Goal: Information Seeking & Learning: Learn about a topic

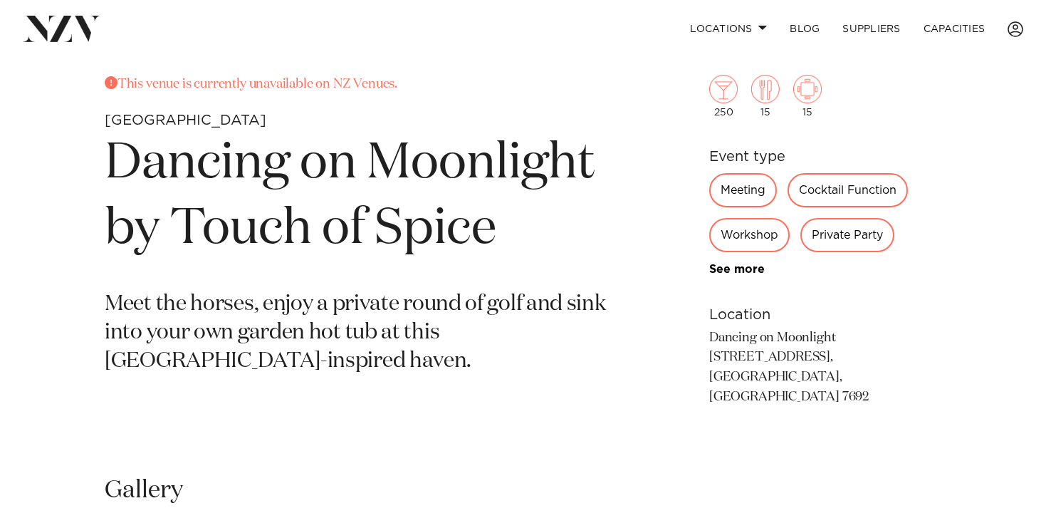
scroll to position [531, 0]
drag, startPoint x: 708, startPoint y: 355, endPoint x: 881, endPoint y: 385, distance: 175.6
click at [881, 385] on p "Dancing on Moonlight [STREET_ADDRESS], [GEOGRAPHIC_DATA], [GEOGRAPHIC_DATA] 7692" at bounding box center [825, 368] width 232 height 80
copy p "[STREET_ADDRESS]"
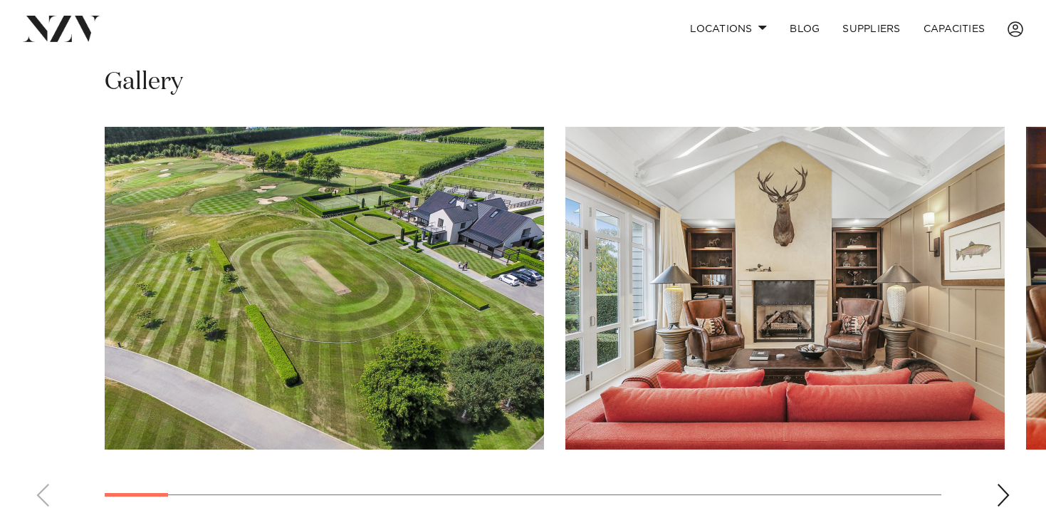
scroll to position [939, 0]
click at [1001, 483] on div "Next slide" at bounding box center [1003, 494] width 14 height 23
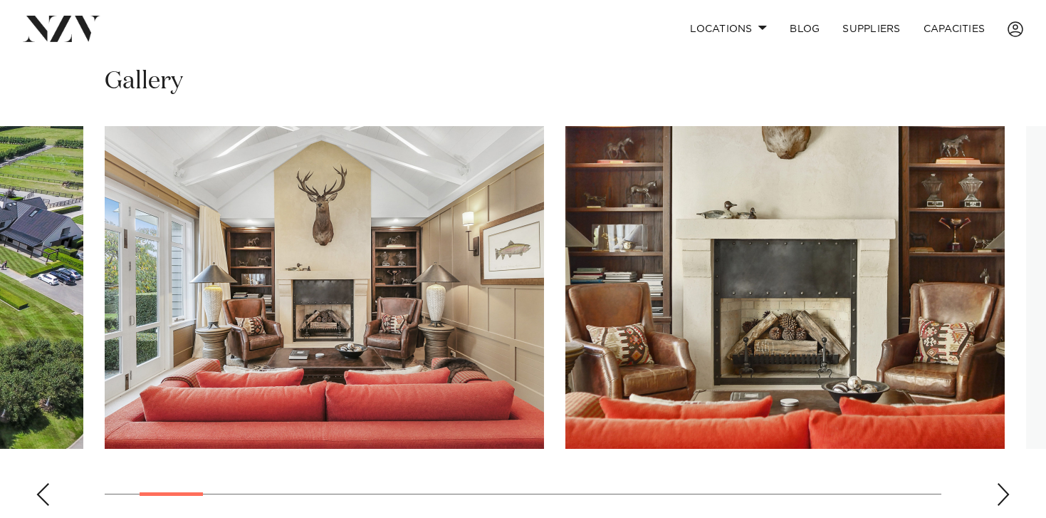
click at [1001, 483] on div "Next slide" at bounding box center [1003, 494] width 14 height 23
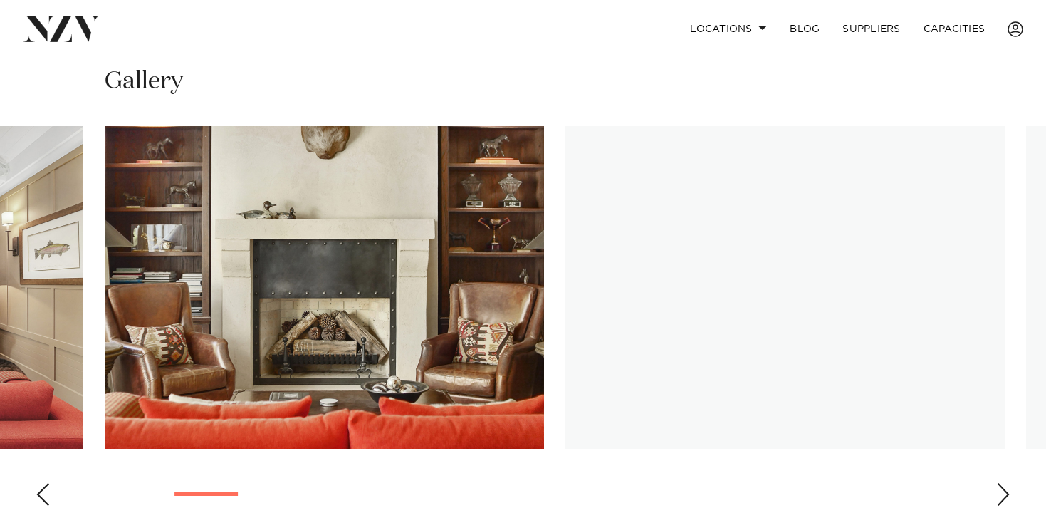
click at [1001, 483] on div "Next slide" at bounding box center [1003, 494] width 14 height 23
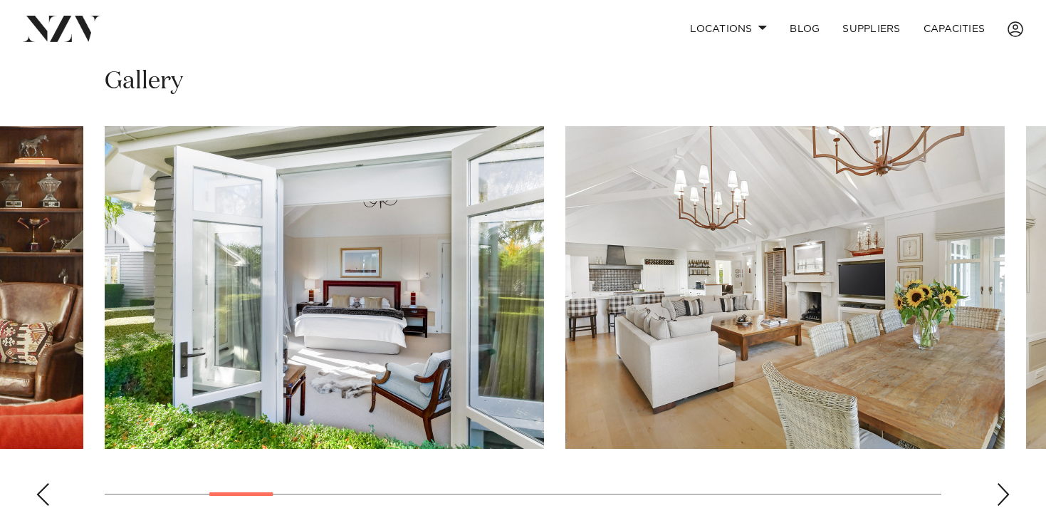
click at [1002, 483] on div "Next slide" at bounding box center [1003, 494] width 14 height 23
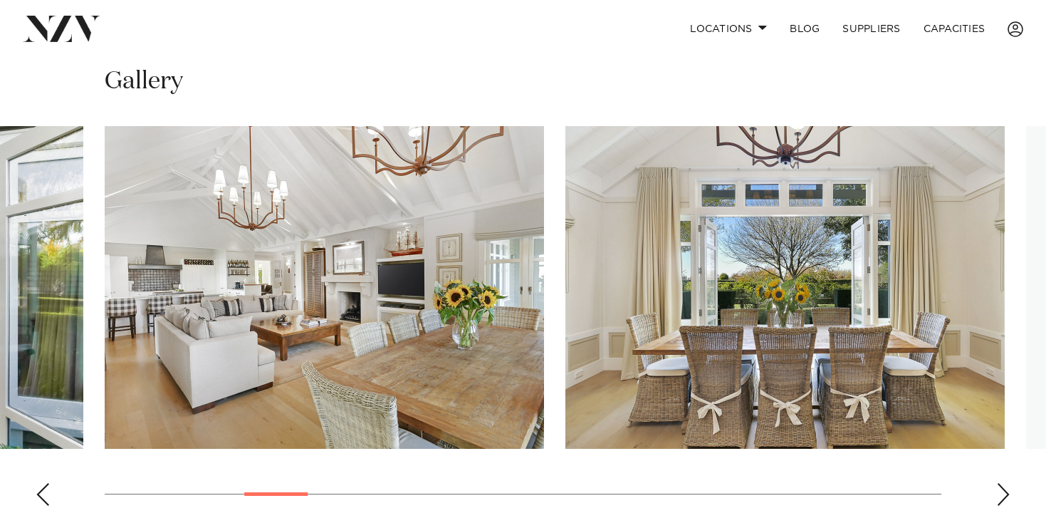
click at [1002, 483] on div "Next slide" at bounding box center [1003, 494] width 14 height 23
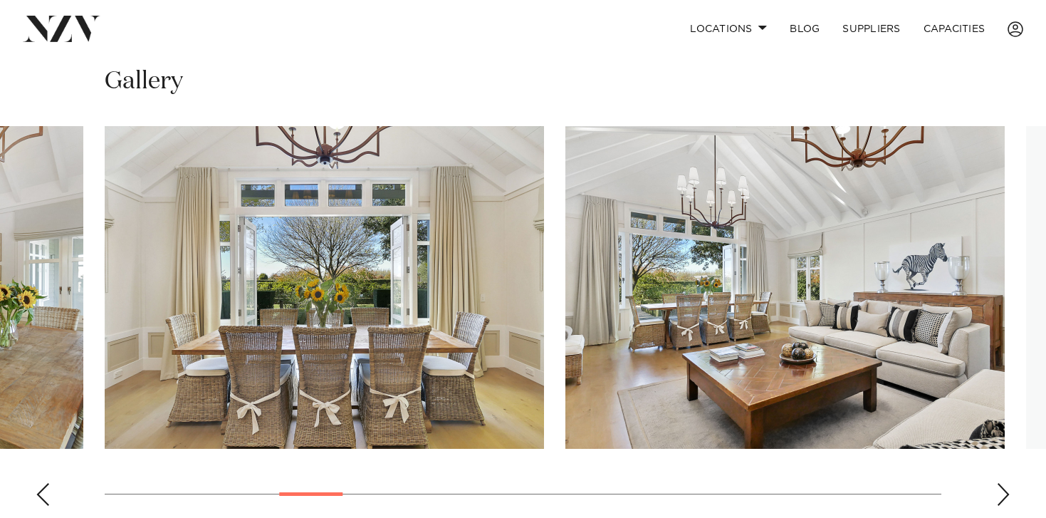
click at [1002, 483] on div "Next slide" at bounding box center [1003, 494] width 14 height 23
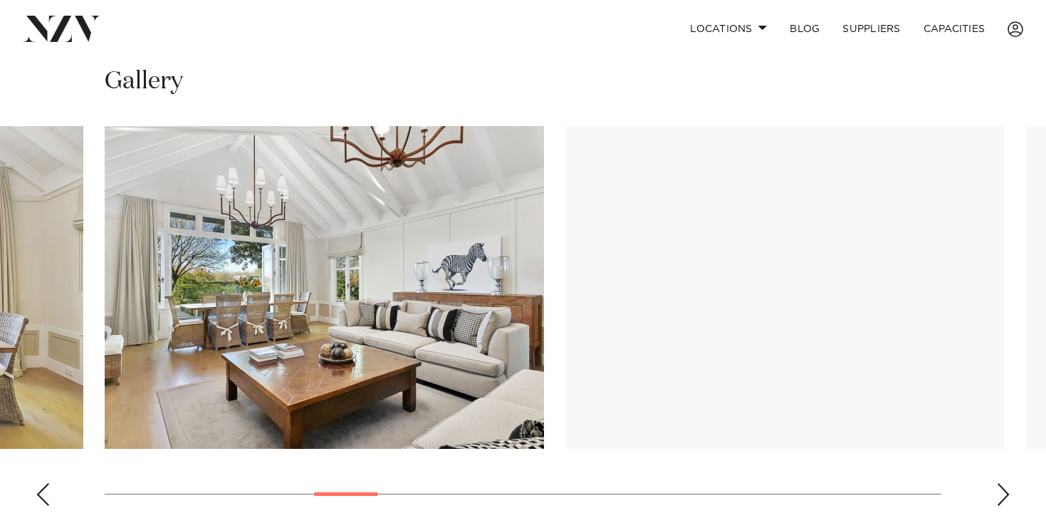
click at [1002, 483] on div "Next slide" at bounding box center [1003, 494] width 14 height 23
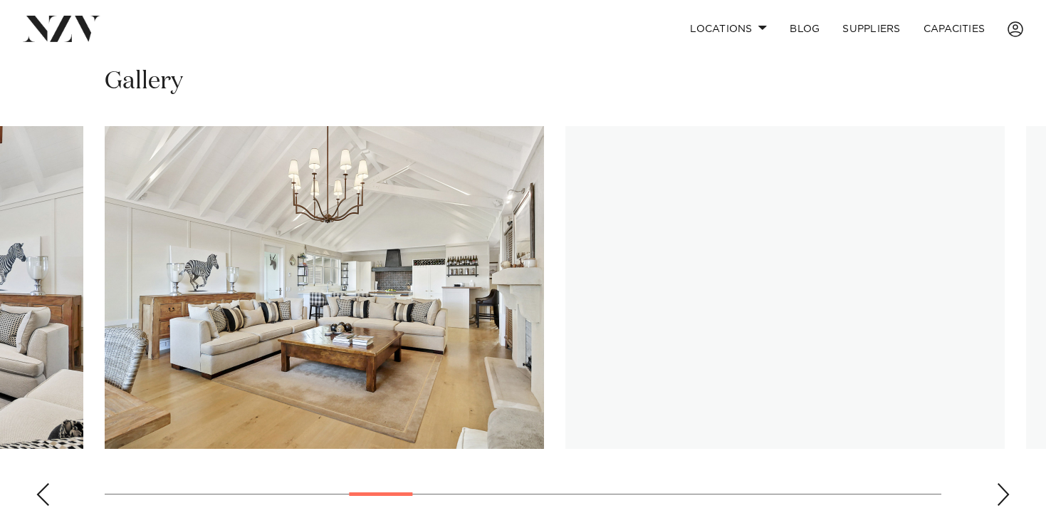
click at [1002, 483] on div "Next slide" at bounding box center [1003, 494] width 14 height 23
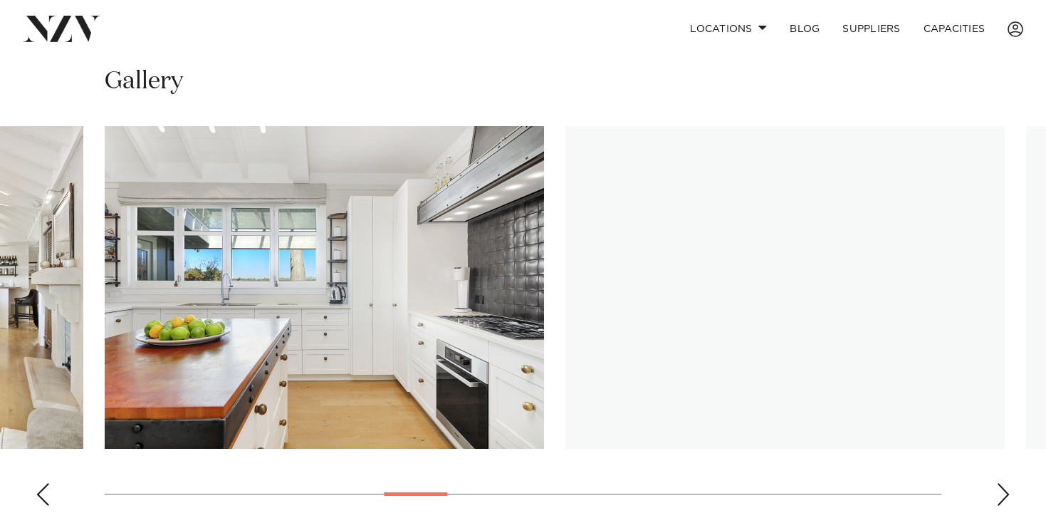
click at [1003, 483] on div "Next slide" at bounding box center [1003, 494] width 14 height 23
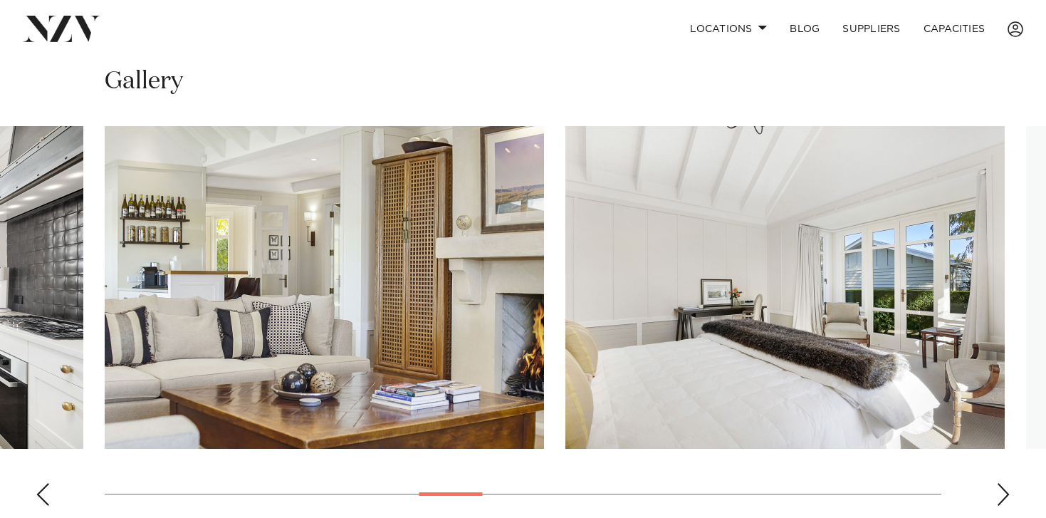
click at [43, 483] on div "Previous slide" at bounding box center [43, 494] width 14 height 23
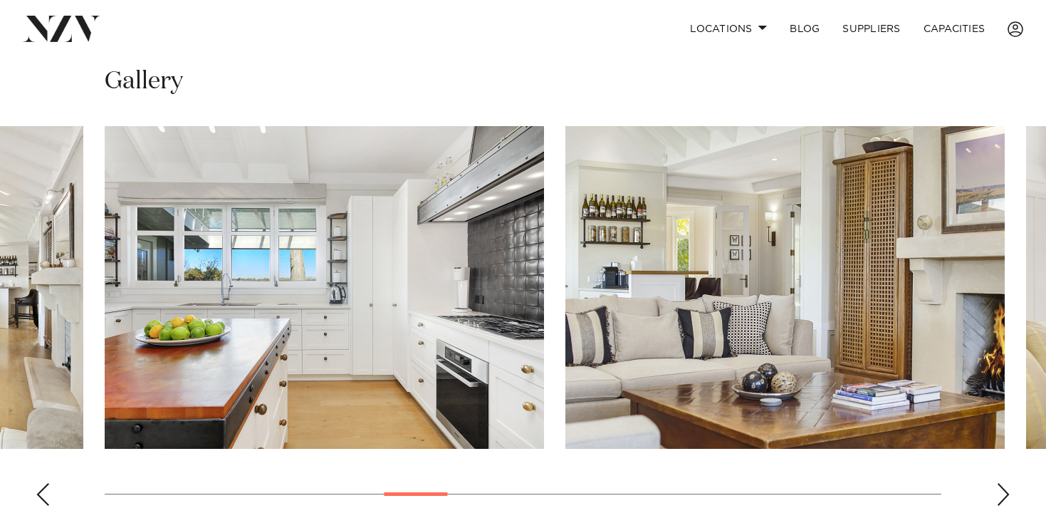
click at [1001, 483] on div "Next slide" at bounding box center [1003, 494] width 14 height 23
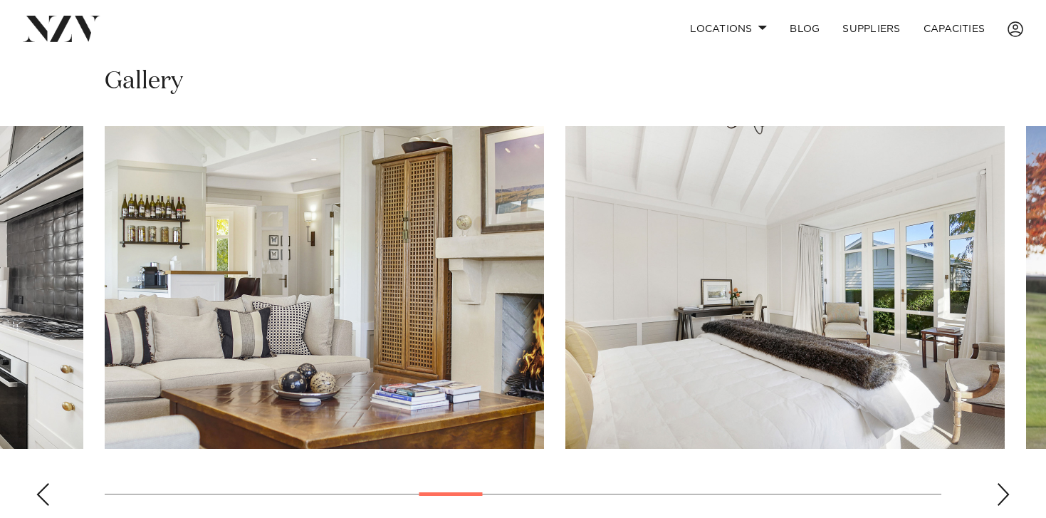
click at [1002, 483] on div "Next slide" at bounding box center [1003, 494] width 14 height 23
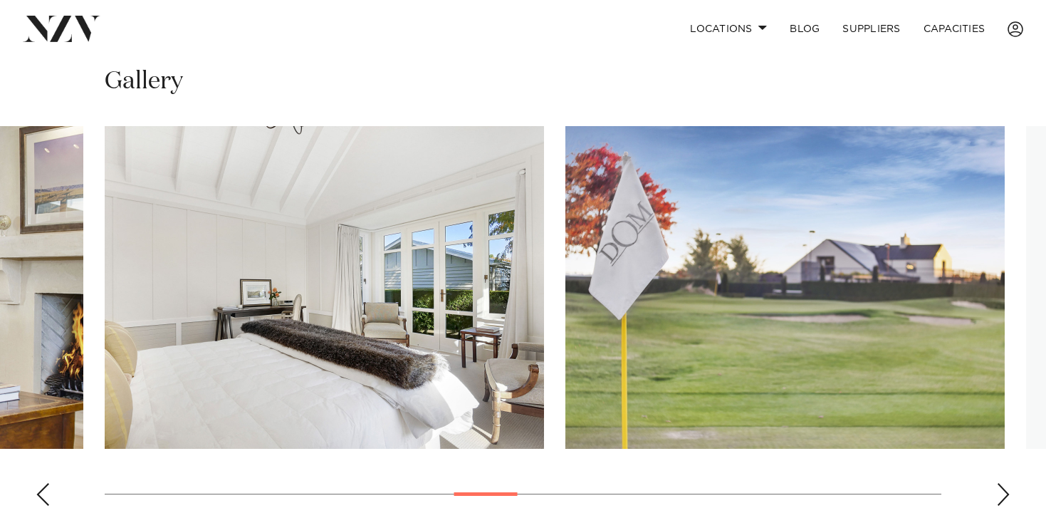
click at [1002, 483] on div "Next slide" at bounding box center [1003, 494] width 14 height 23
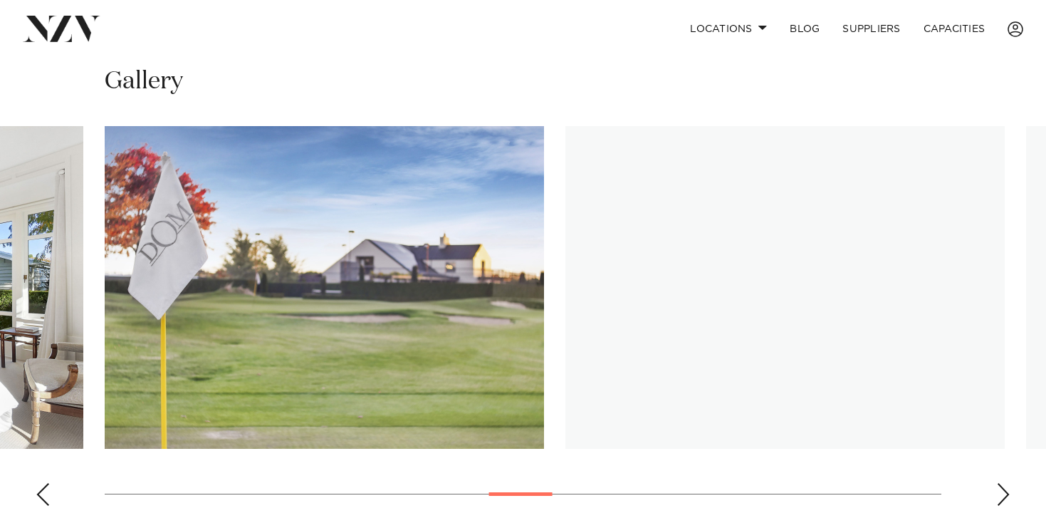
click at [1002, 483] on div "Next slide" at bounding box center [1003, 494] width 14 height 23
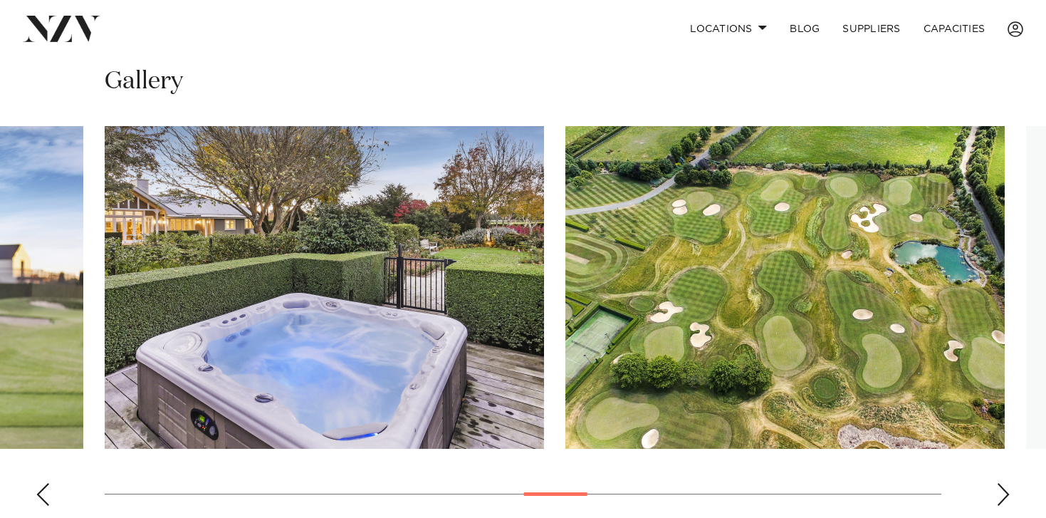
click at [1002, 483] on div "Next slide" at bounding box center [1003, 494] width 14 height 23
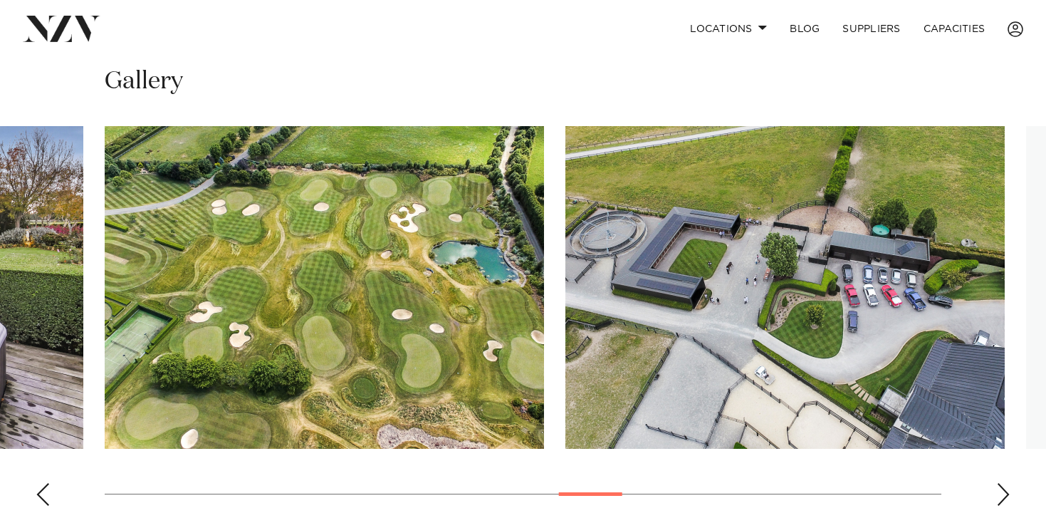
click at [1002, 483] on div "Next slide" at bounding box center [1003, 494] width 14 height 23
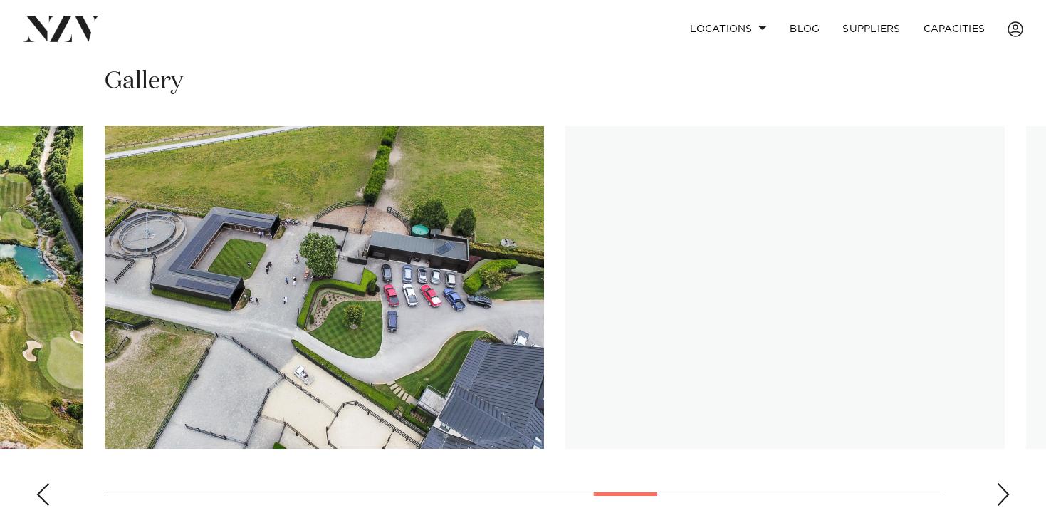
click at [1002, 483] on div "Next slide" at bounding box center [1003, 494] width 14 height 23
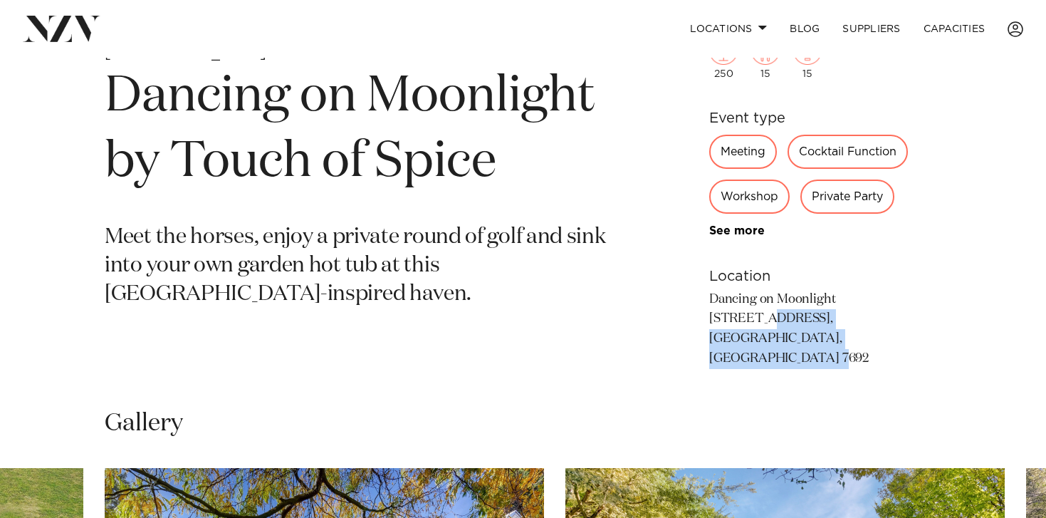
scroll to position [594, 0]
